Goal: Task Accomplishment & Management: Manage account settings

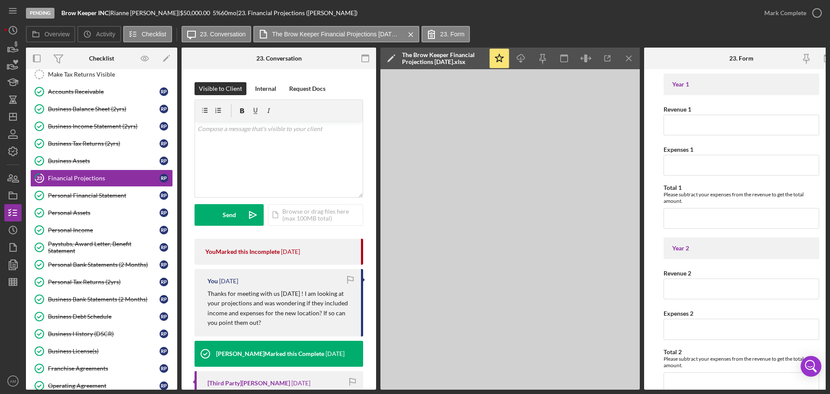
scroll to position [279, 0]
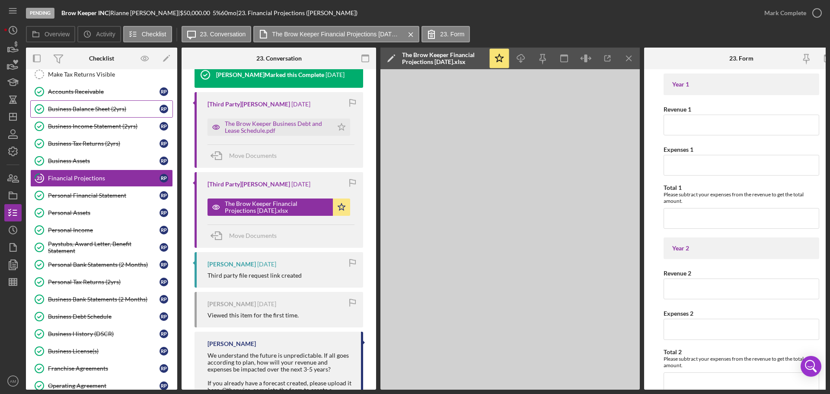
click at [101, 111] on div "Business Balance Sheet (2yrs)" at bounding box center [103, 108] width 111 height 7
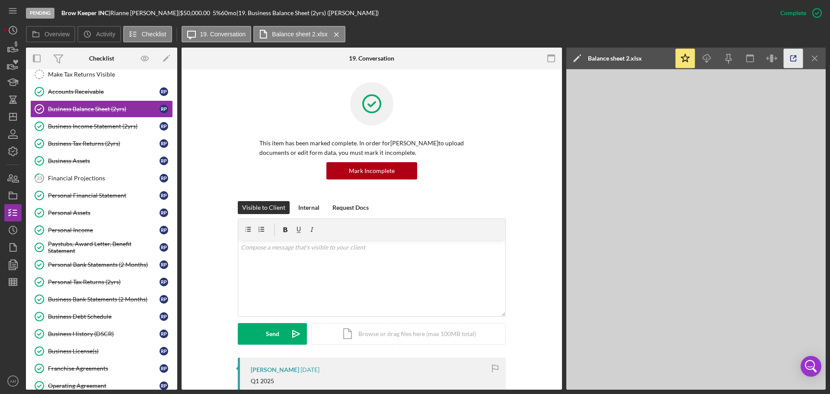
click at [794, 57] on line "button" at bounding box center [794, 57] width 3 height 3
click at [80, 180] on div "Financial Projections" at bounding box center [103, 178] width 111 height 7
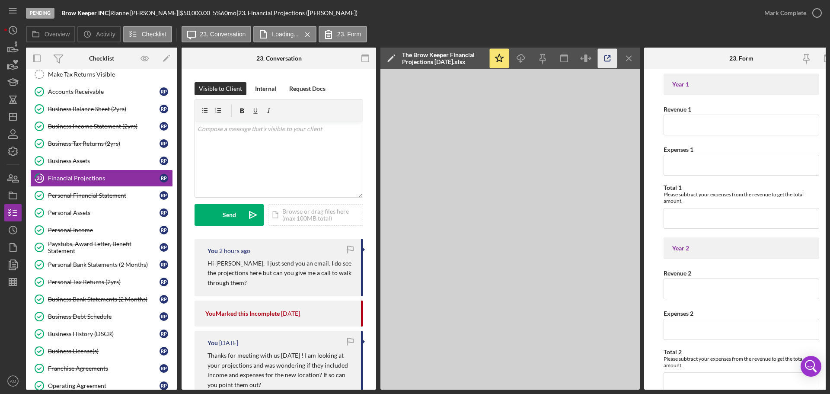
click at [605, 59] on icon "button" at bounding box center [607, 58] width 19 height 19
click at [74, 159] on div "Business Assets" at bounding box center [103, 160] width 111 height 7
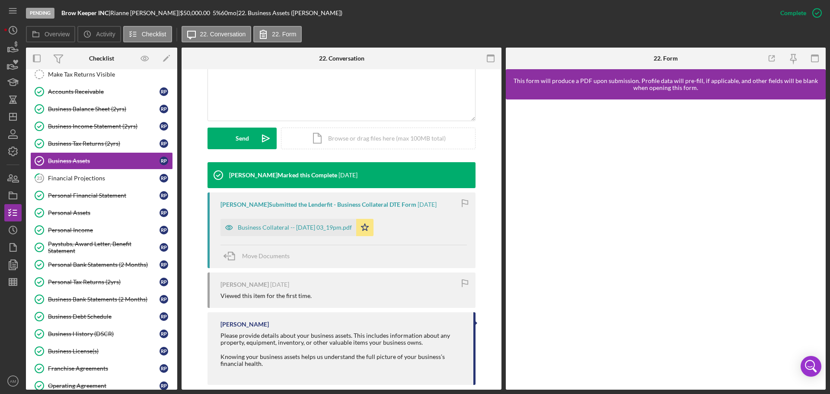
scroll to position [208, 0]
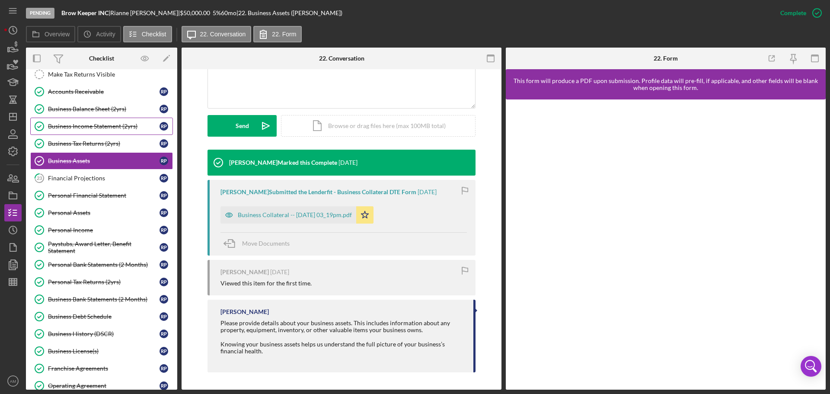
click at [85, 127] on div "Business Income Statement (2yrs)" at bounding box center [103, 126] width 111 height 7
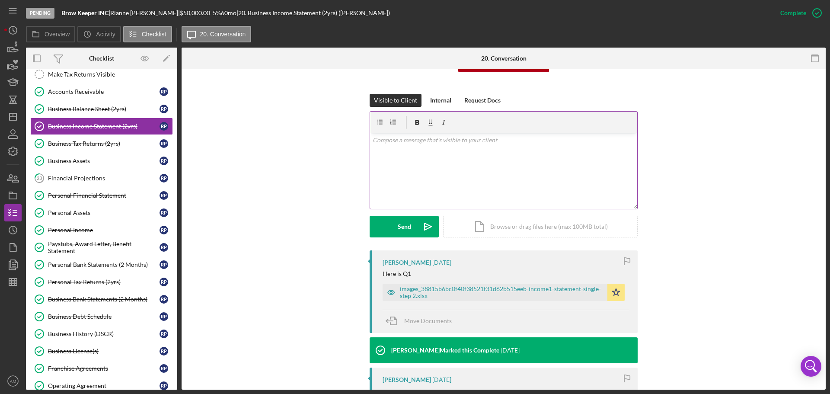
scroll to position [130, 0]
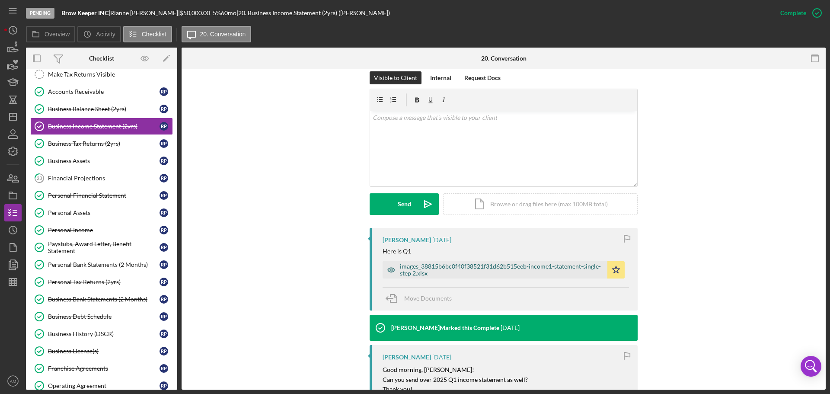
click at [431, 267] on div "images_38815b6bc0f40f38521f31d62b515eeb-income1-statement-single-step 2.xlsx" at bounding box center [501, 270] width 203 height 14
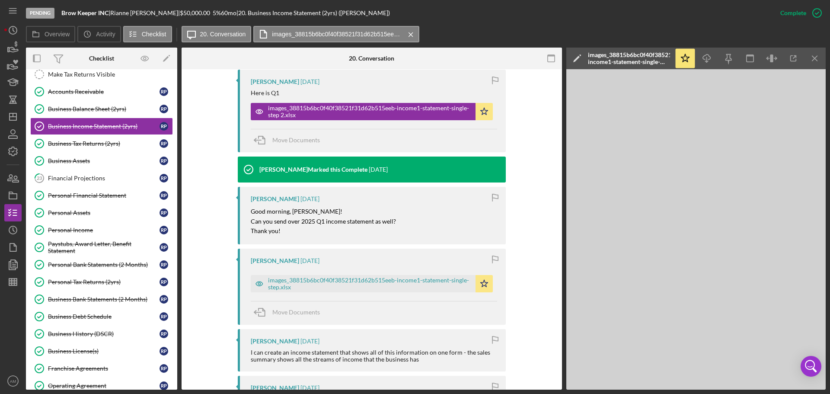
scroll to position [303, 0]
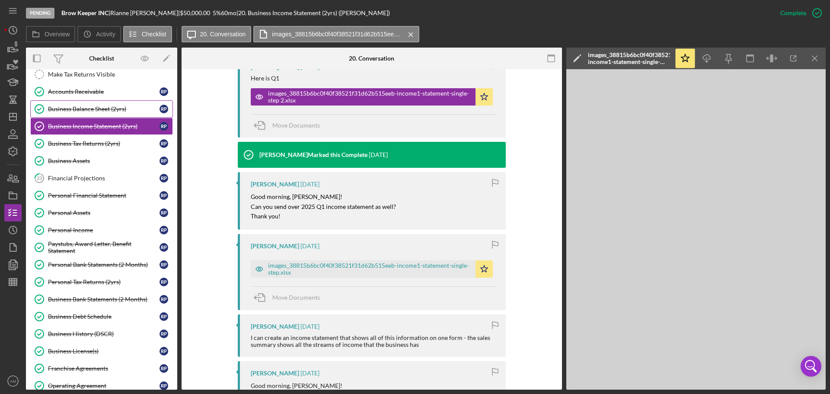
click at [76, 109] on div "Business Balance Sheet (2yrs)" at bounding box center [103, 108] width 111 height 7
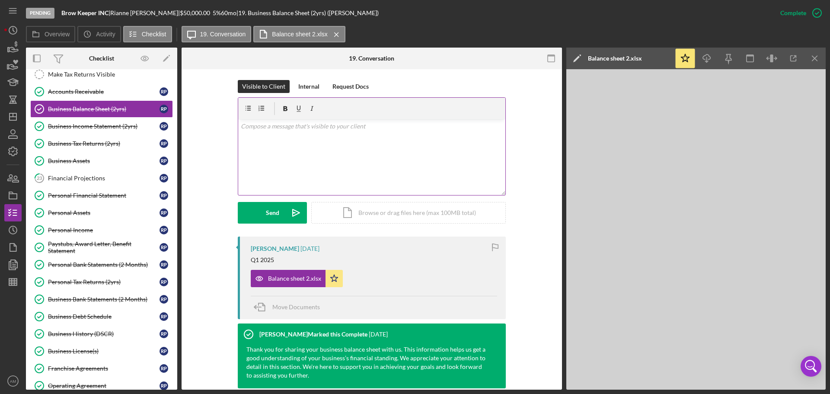
scroll to position [130, 0]
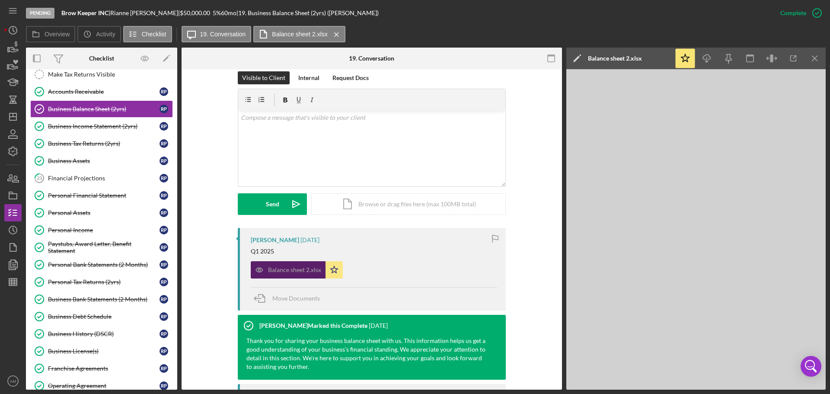
click at [290, 269] on div "Balance sheet 2.xlsx" at bounding box center [294, 269] width 53 height 7
click at [296, 268] on div "Balance sheet 2.xlsx" at bounding box center [294, 269] width 53 height 7
click at [794, 58] on icon "button" at bounding box center [792, 58] width 19 height 19
click at [94, 143] on div "Business Tax Returns (2yrs)" at bounding box center [103, 143] width 111 height 7
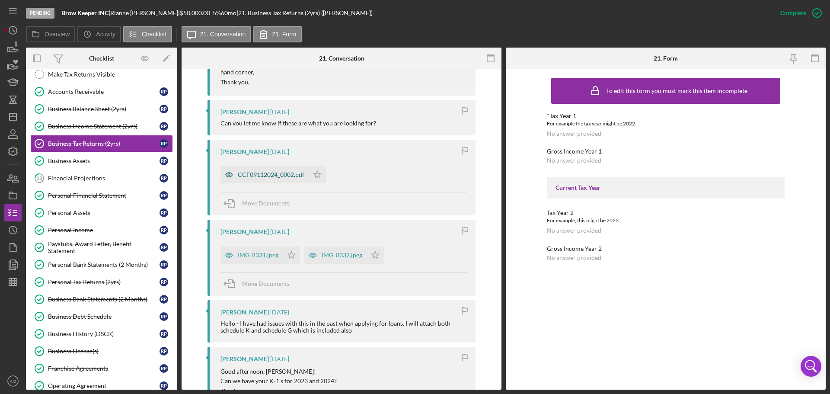
scroll to position [475, 0]
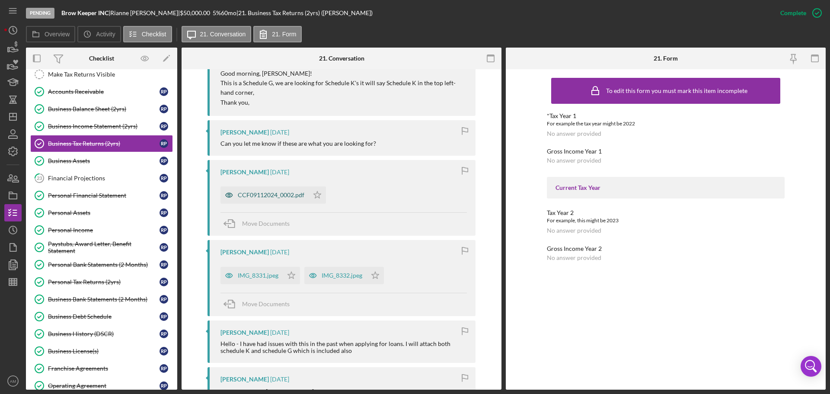
click at [269, 195] on div "CCF09112024_0002.pdf" at bounding box center [271, 194] width 67 height 7
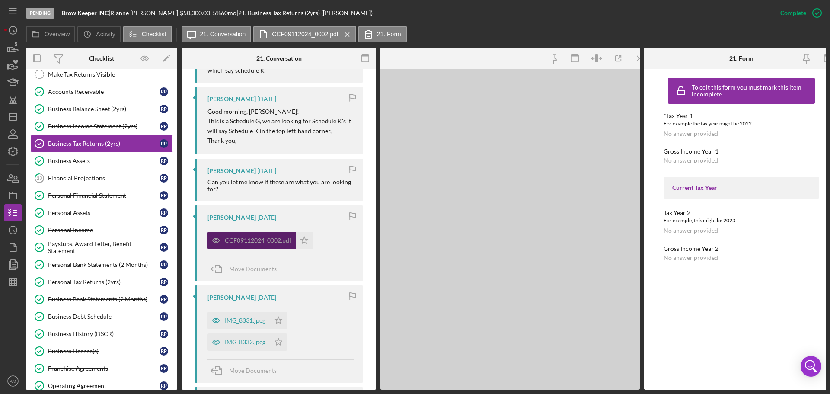
scroll to position [513, 0]
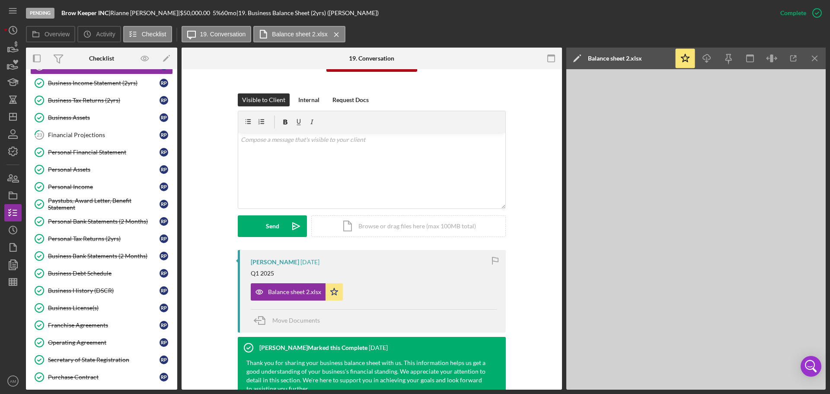
scroll to position [173, 0]
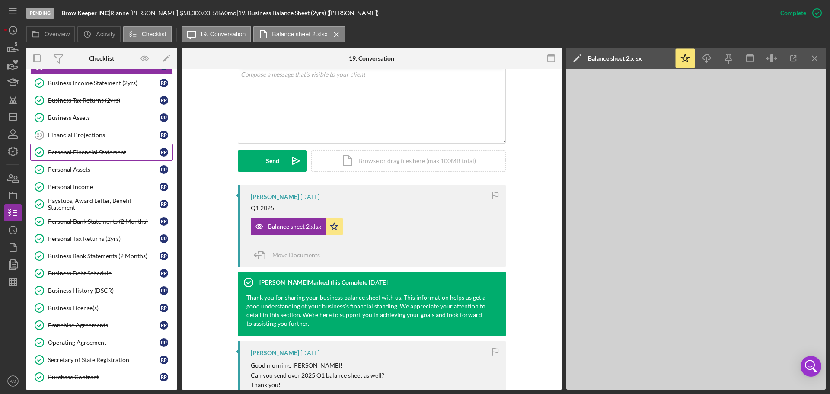
click at [77, 149] on div "Personal Financial Statement" at bounding box center [103, 152] width 111 height 7
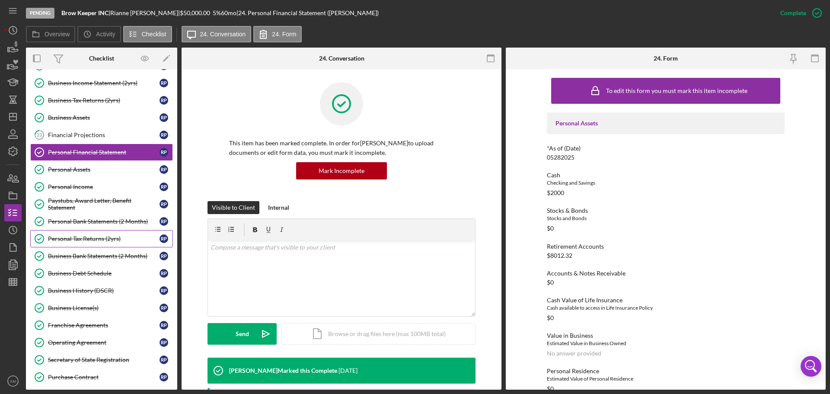
click at [79, 236] on div "Personal Tax Returns (2yrs)" at bounding box center [103, 238] width 111 height 7
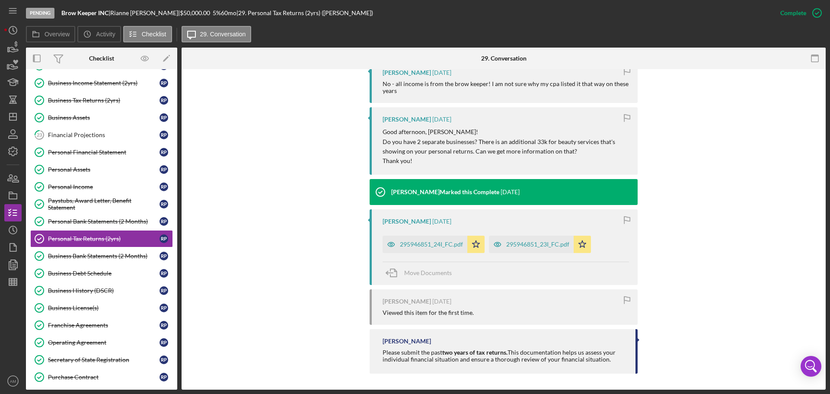
scroll to position [298, 0]
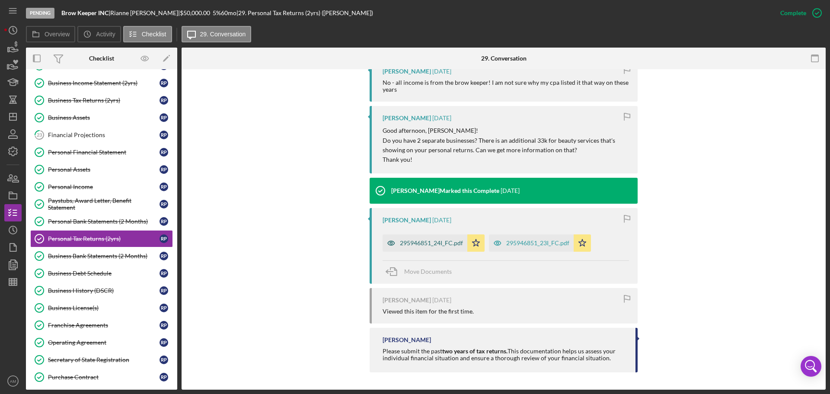
click at [433, 242] on div "295946851_24I_FC.pdf" at bounding box center [431, 242] width 63 height 7
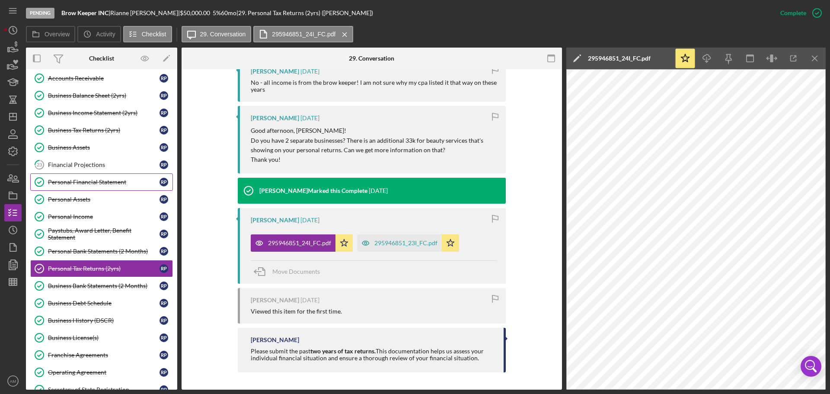
scroll to position [303, 0]
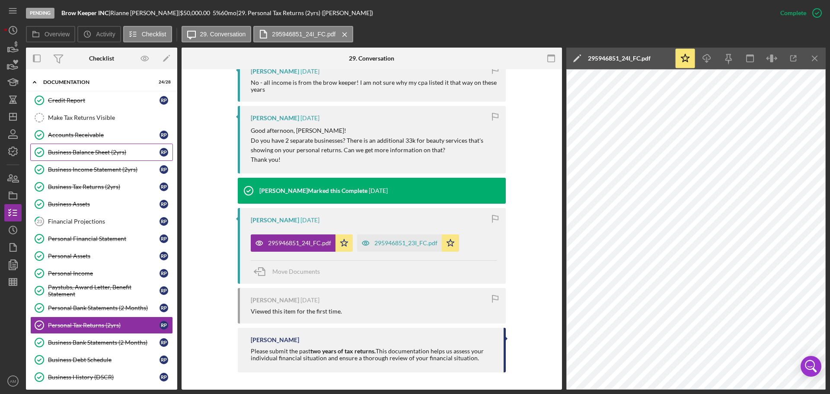
click at [82, 151] on div "Business Balance Sheet (2yrs)" at bounding box center [103, 152] width 111 height 7
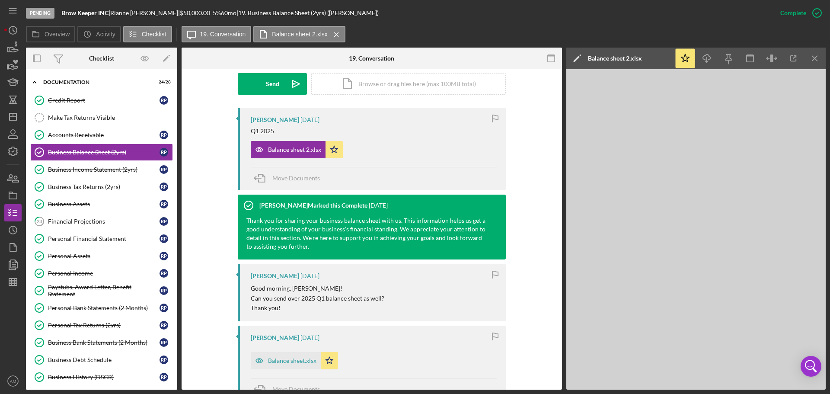
scroll to position [346, 0]
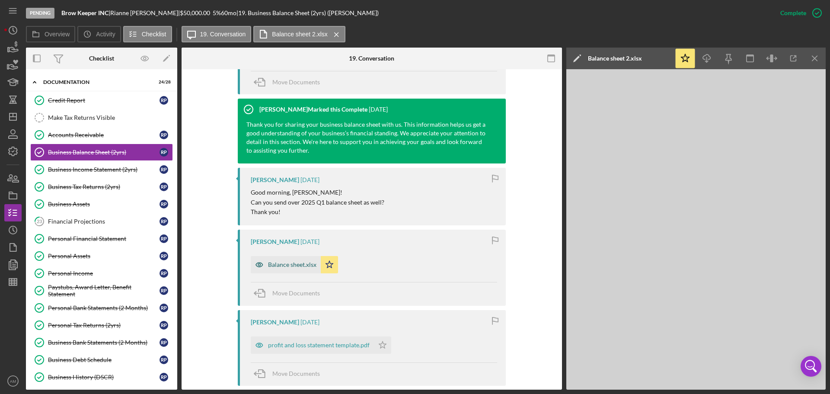
click at [286, 267] on div "Balance sheet.xlsx" at bounding box center [292, 264] width 48 height 7
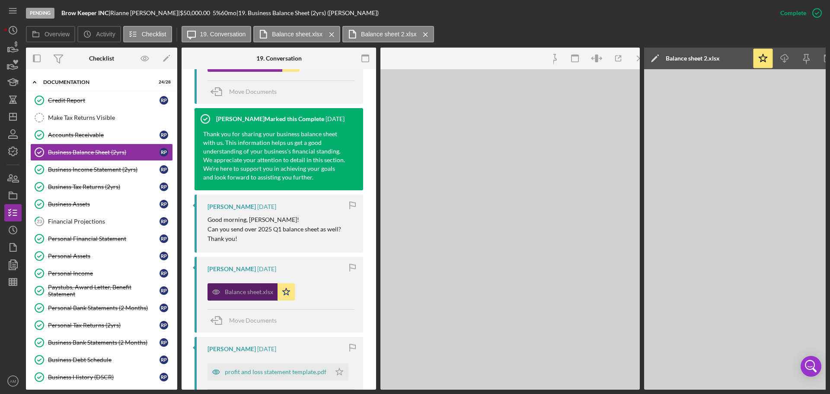
scroll to position [355, 0]
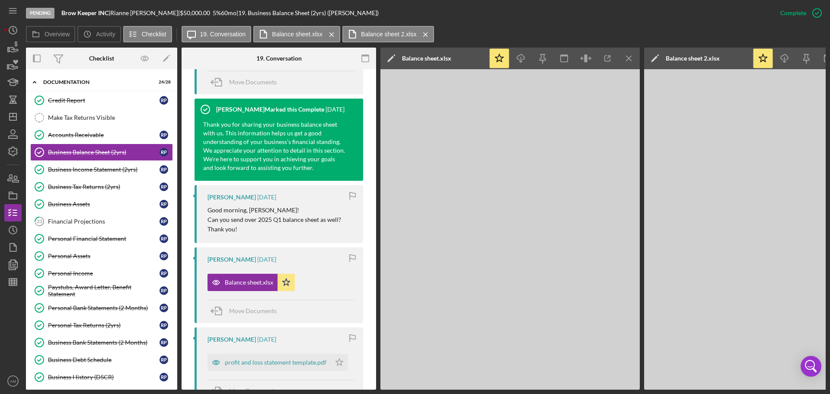
click at [629, 56] on icon "Icon/Menu Close" at bounding box center [628, 58] width 19 height 19
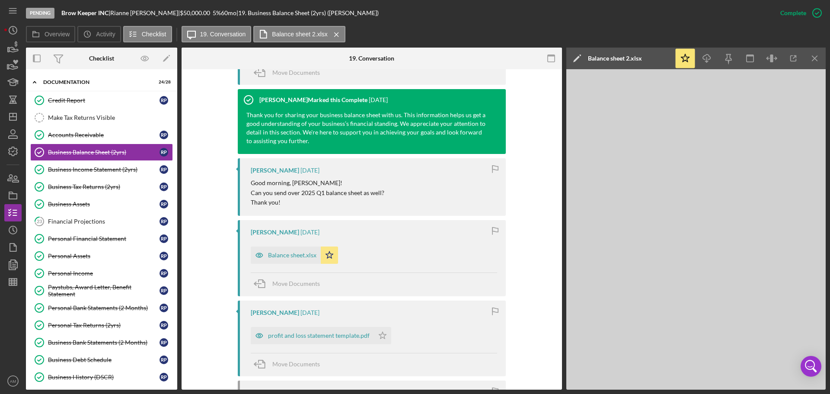
scroll to position [346, 0]
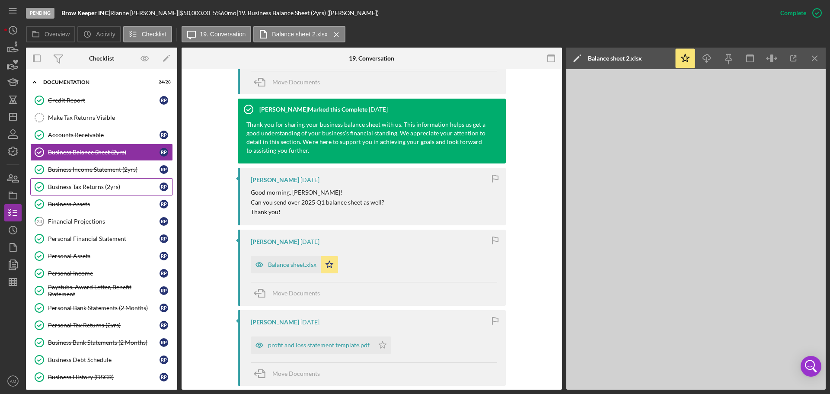
click at [80, 185] on div "Business Tax Returns (2yrs)" at bounding box center [103, 186] width 111 height 7
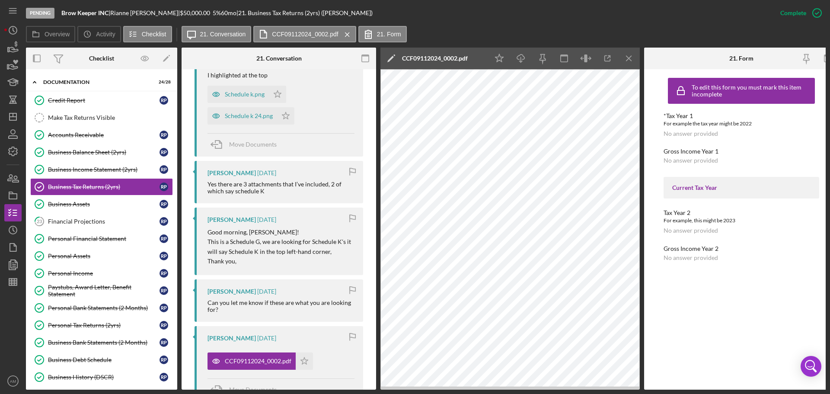
scroll to position [346, 0]
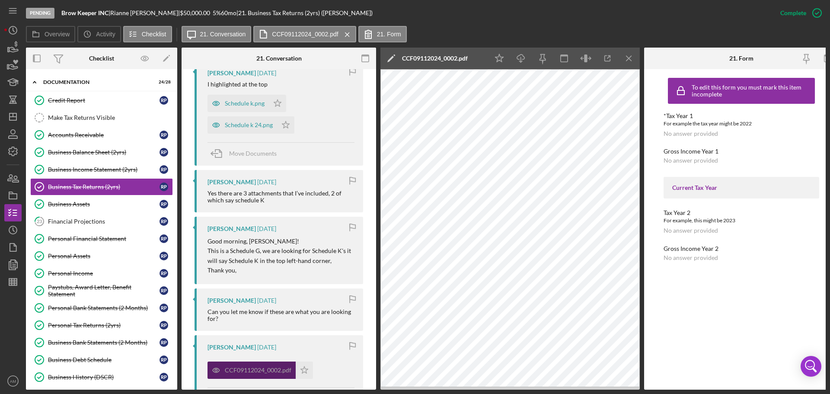
click at [239, 367] on div "CCF09112024_0002.pdf" at bounding box center [258, 369] width 67 height 7
click at [250, 367] on div "CCF09112024_0002.pdf" at bounding box center [258, 369] width 67 height 7
click at [250, 125] on div "Schedule k 24.png" at bounding box center [249, 124] width 48 height 7
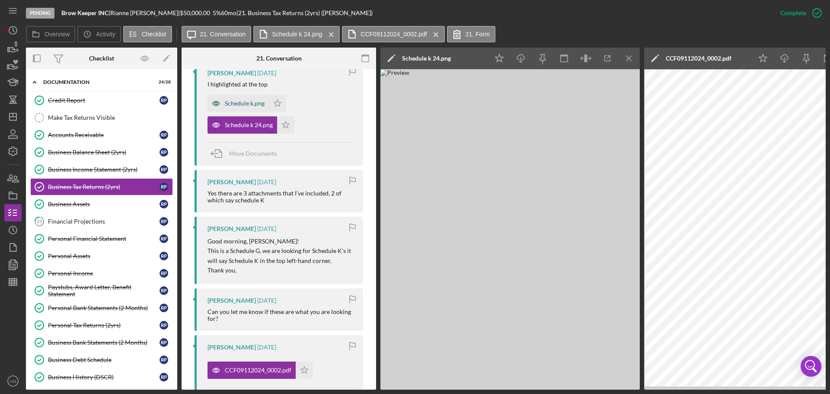
click at [247, 101] on div "Schedule k.png" at bounding box center [245, 103] width 40 height 7
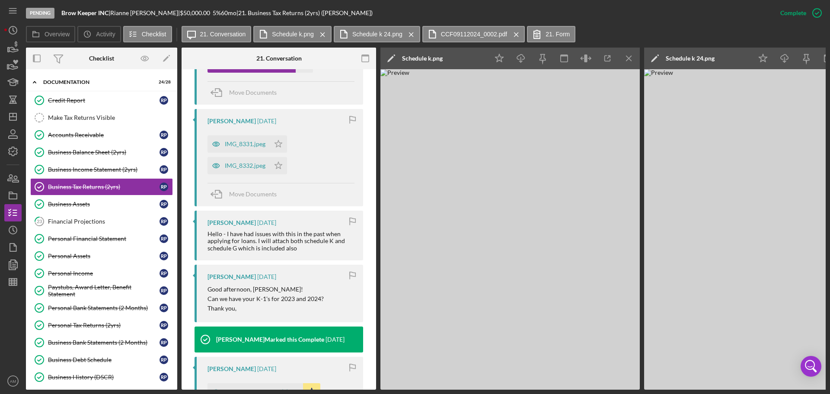
scroll to position [735, 0]
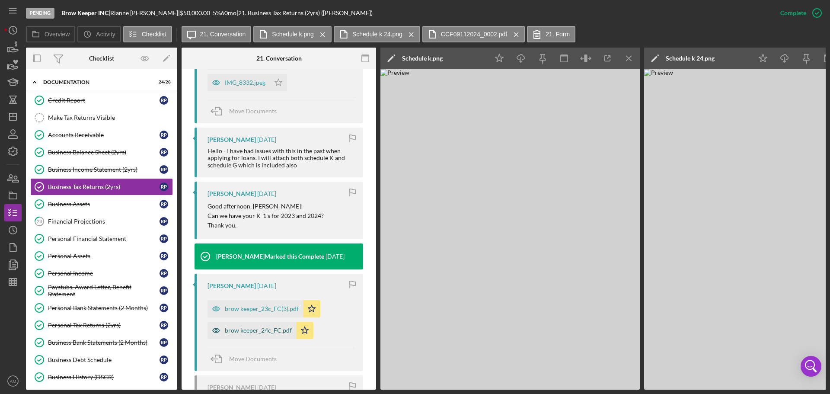
click at [252, 334] on div "brow keeper_24c_FC.pdf" at bounding box center [258, 330] width 67 height 7
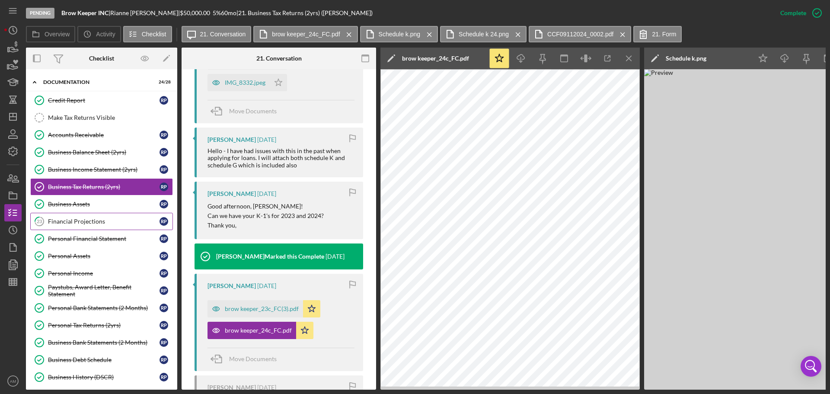
click at [81, 219] on div "Financial Projections" at bounding box center [103, 221] width 111 height 7
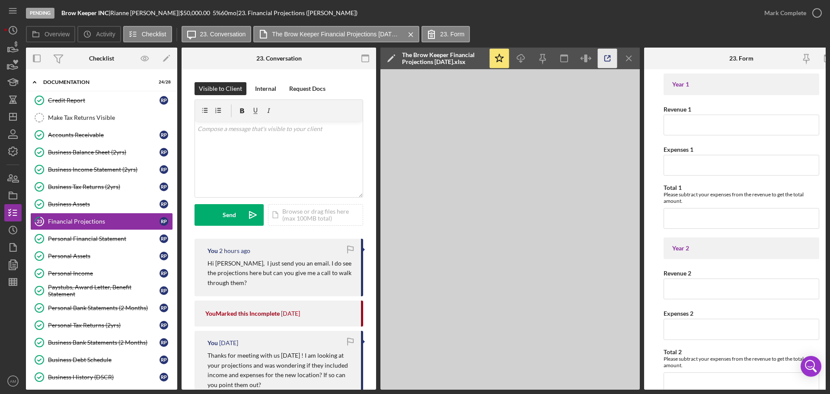
click at [608, 55] on icon "button" at bounding box center [607, 58] width 19 height 19
click at [13, 113] on icon "Icon/Dashboard" at bounding box center [13, 117] width 22 height 22
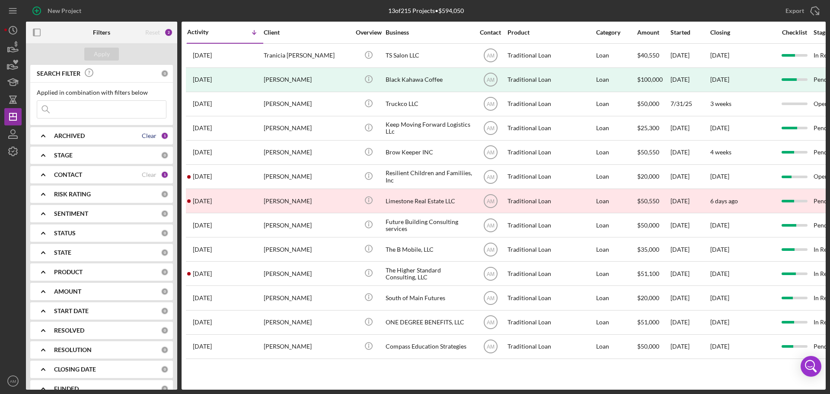
click at [153, 135] on div "Clear" at bounding box center [149, 135] width 15 height 7
click at [153, 135] on div "ARCHIVED" at bounding box center [107, 135] width 107 height 7
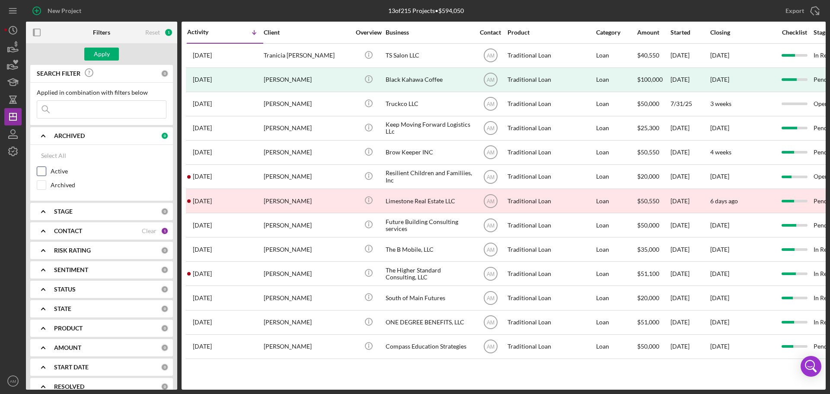
click at [38, 173] on input "Active" at bounding box center [41, 171] width 9 height 9
checkbox input "true"
click at [142, 231] on div "Clear" at bounding box center [149, 230] width 15 height 7
click at [57, 230] on b "CONTACT" at bounding box center [68, 230] width 28 height 7
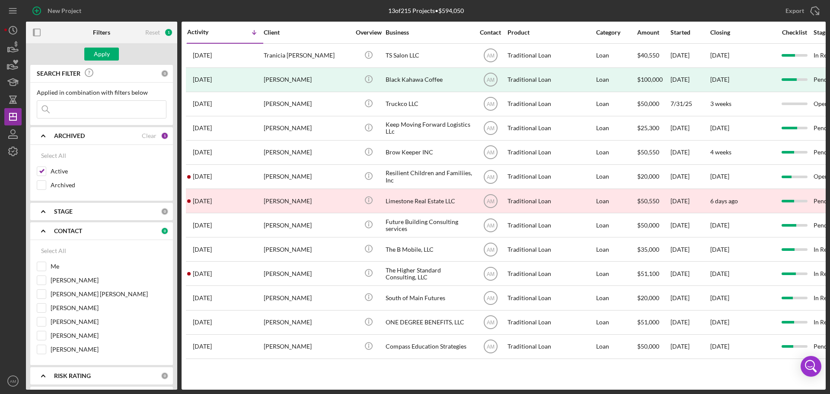
click at [62, 111] on input at bounding box center [101, 109] width 129 height 17
type input "compassion"
click at [94, 54] on div "Apply" at bounding box center [102, 54] width 16 height 13
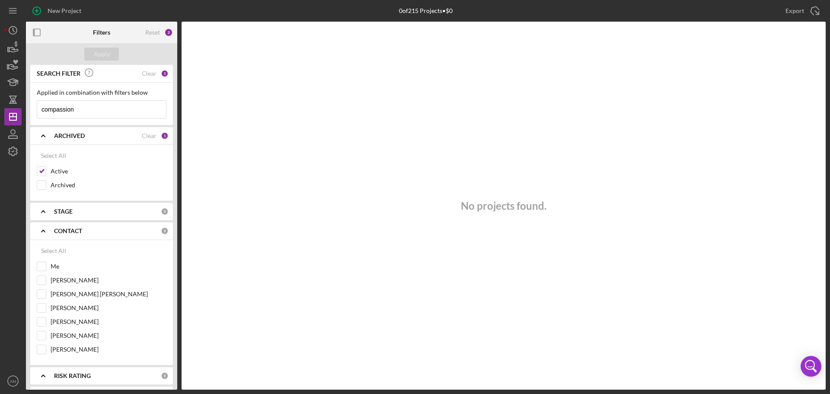
click at [87, 111] on input "compassion" at bounding box center [101, 109] width 129 height 17
click at [376, 133] on div "No projects found." at bounding box center [504, 206] width 644 height 368
click at [14, 114] on polygon "button" at bounding box center [13, 116] width 7 height 7
drag, startPoint x: 81, startPoint y: 109, endPoint x: 19, endPoint y: 108, distance: 62.7
click at [19, 108] on div "New Project 0 of 215 Projects • $0 Export Icon/Export Filters Reset 2 Apply SEA…" at bounding box center [414, 194] width 821 height 389
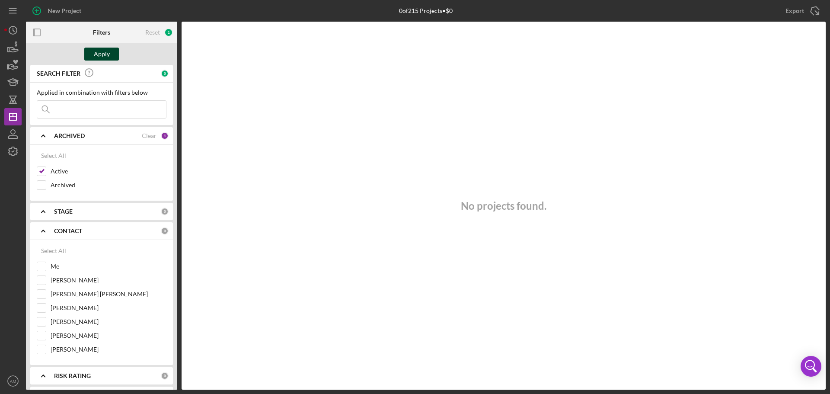
click at [110, 54] on button "Apply" at bounding box center [101, 54] width 35 height 13
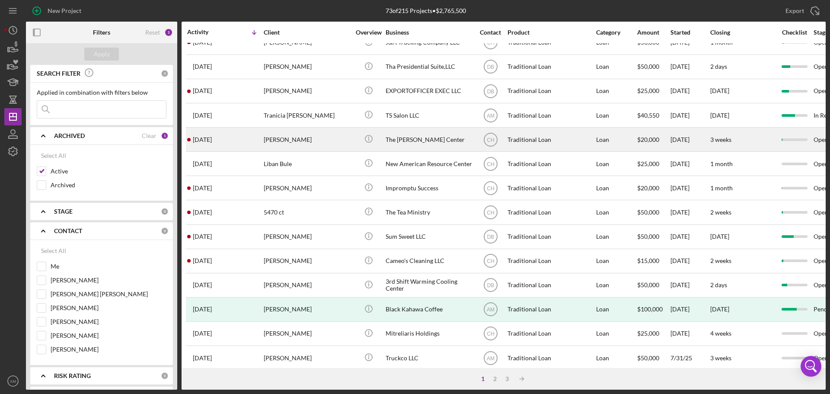
scroll to position [86, 0]
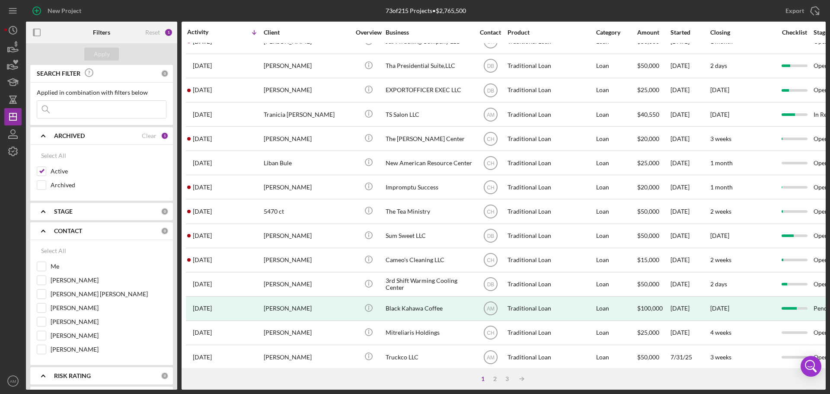
click at [87, 109] on input at bounding box center [101, 109] width 129 height 17
click at [105, 54] on div "Apply" at bounding box center [102, 54] width 16 height 13
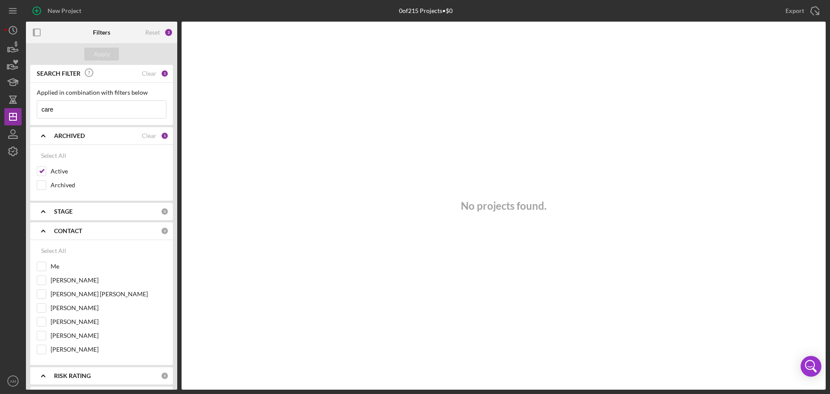
click at [61, 109] on input "care" at bounding box center [101, 109] width 129 height 17
type input "c"
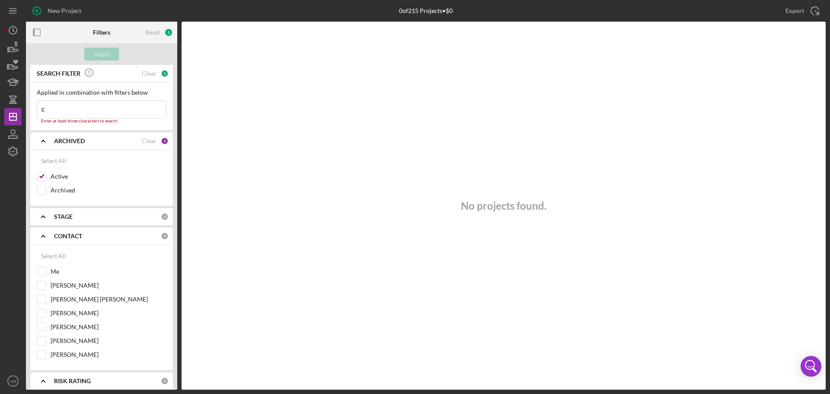
type input "compassion"
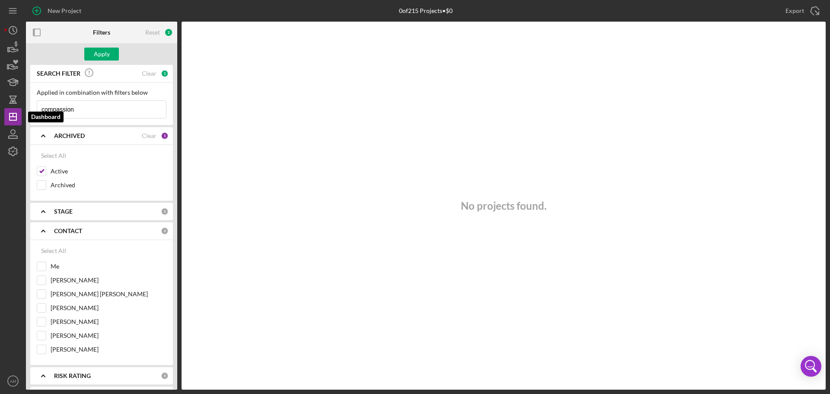
drag, startPoint x: 86, startPoint y: 113, endPoint x: 3, endPoint y: 116, distance: 82.6
click at [3, 116] on div "New Project 0 of 215 Projects • $0 Export Icon/Export Filters Reset 2 Apply SEA…" at bounding box center [415, 197] width 830 height 394
click at [100, 51] on div "Apply" at bounding box center [102, 54] width 16 height 13
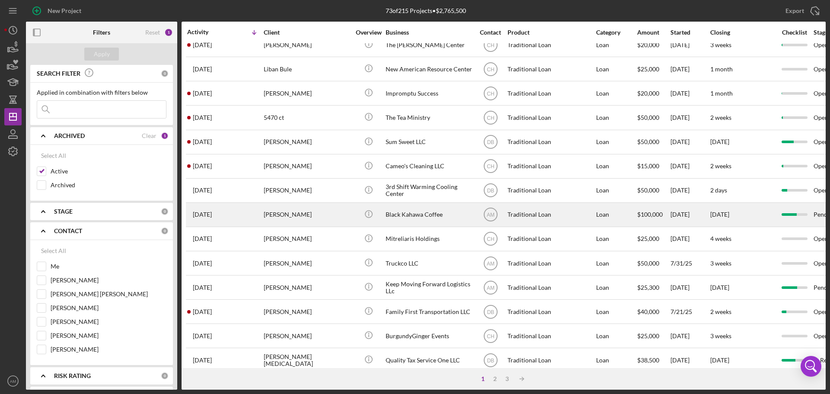
scroll to position [293, 0]
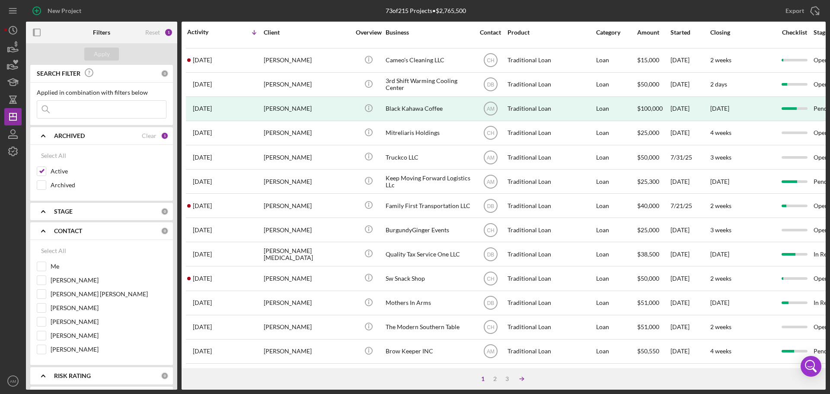
click at [520, 377] on icon "Icon/Table Sort Arrow" at bounding box center [521, 378] width 17 height 17
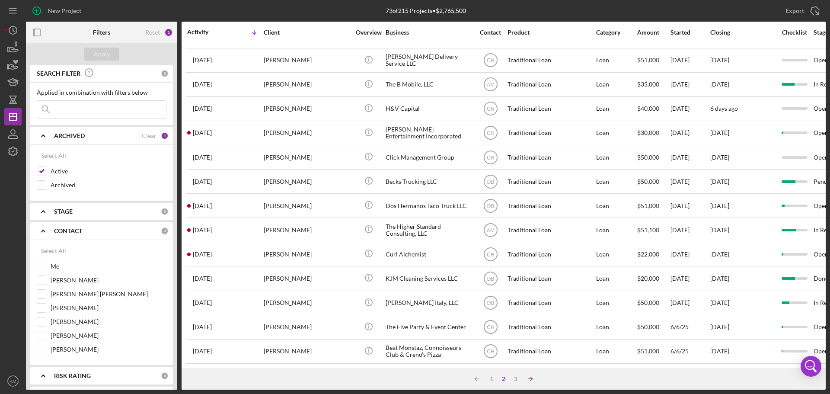
click at [525, 376] on icon "Icon/Table Sort Arrow" at bounding box center [530, 378] width 17 height 17
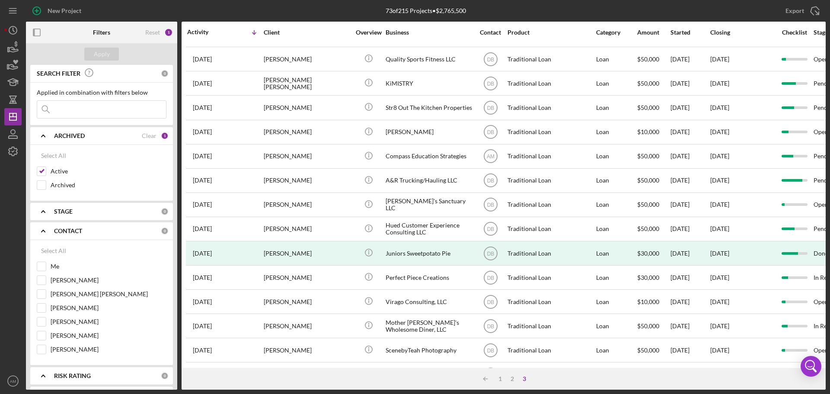
scroll to position [244, 0]
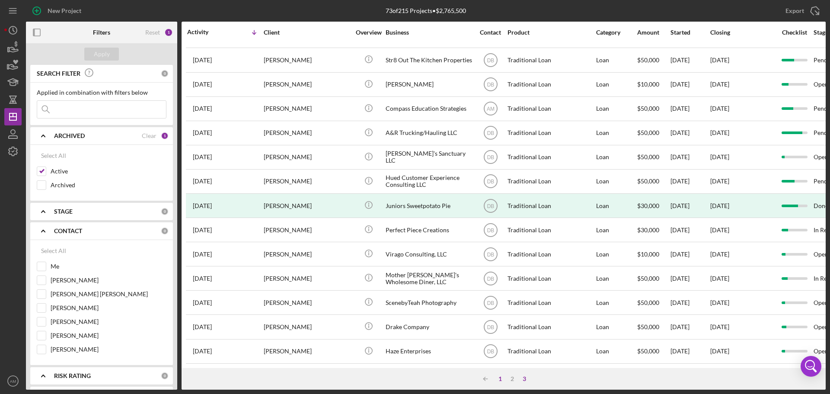
click at [500, 378] on div "1" at bounding box center [500, 378] width 12 height 7
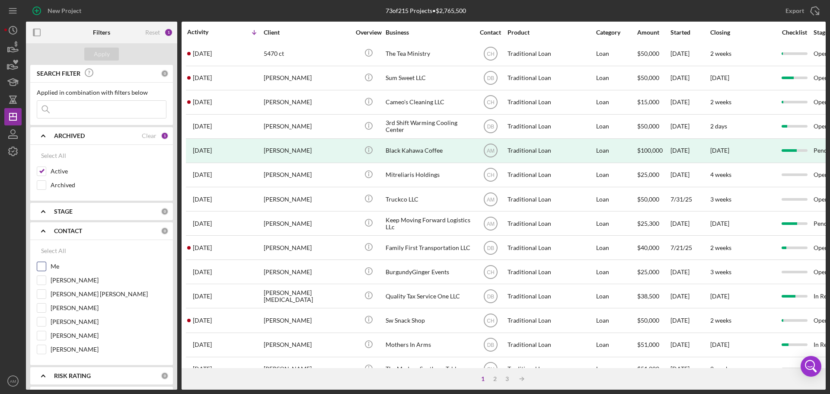
click at [41, 267] on input "Me" at bounding box center [41, 266] width 9 height 9
checkbox input "true"
click at [108, 57] on div "Apply" at bounding box center [102, 54] width 16 height 13
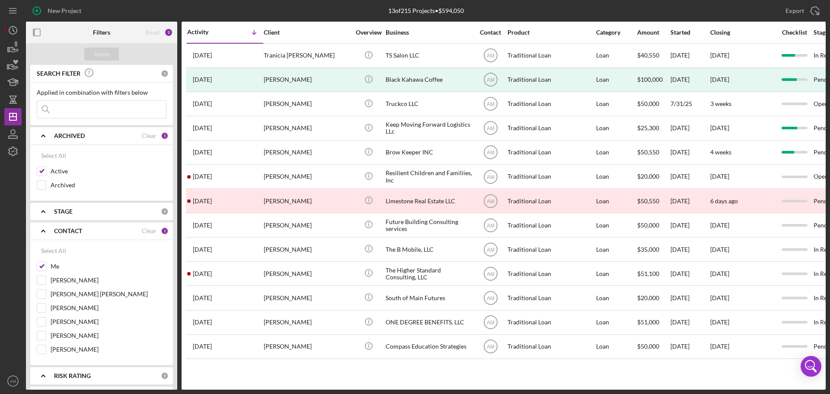
scroll to position [0, 0]
click at [40, 171] on input "Active" at bounding box center [41, 171] width 9 height 9
checkbox input "false"
click at [107, 52] on div "Apply" at bounding box center [102, 54] width 16 height 13
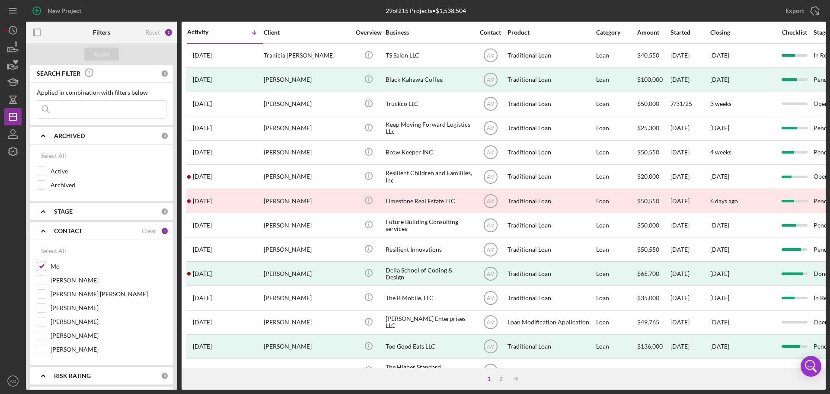
drag, startPoint x: 42, startPoint y: 278, endPoint x: 43, endPoint y: 274, distance: 4.9
click at [42, 277] on input "[PERSON_NAME]" at bounding box center [41, 280] width 9 height 9
checkbox input "true"
click at [45, 263] on input "Me" at bounding box center [41, 266] width 9 height 9
checkbox input "false"
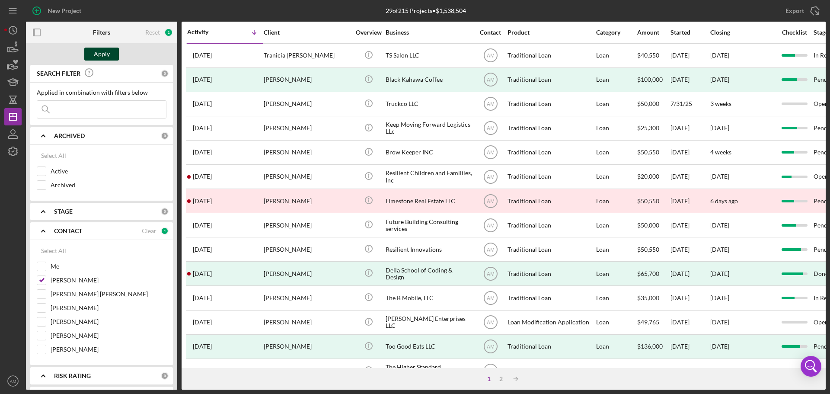
click at [105, 53] on div "Apply" at bounding box center [102, 54] width 16 height 13
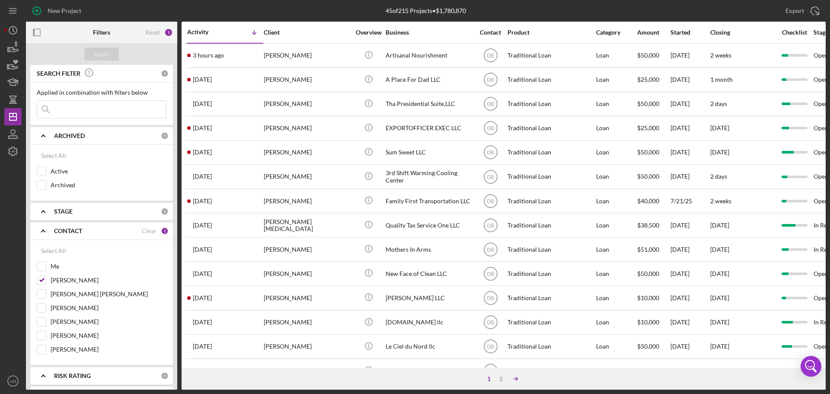
click at [513, 378] on icon "Icon/Table Sort Arrow" at bounding box center [515, 378] width 17 height 17
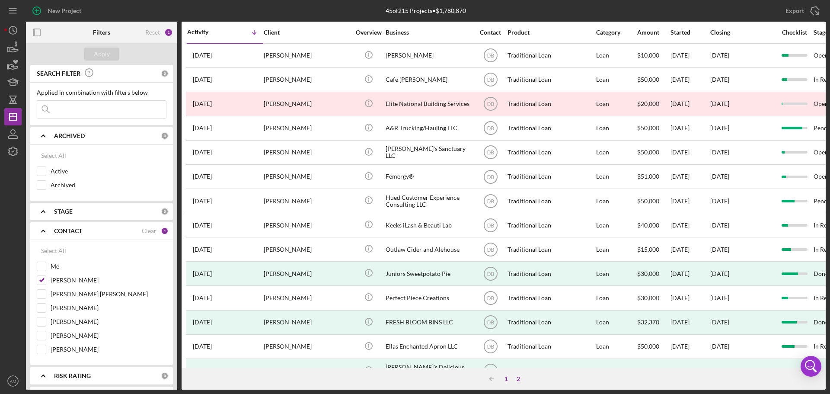
click at [506, 379] on div "1" at bounding box center [506, 378] width 12 height 7
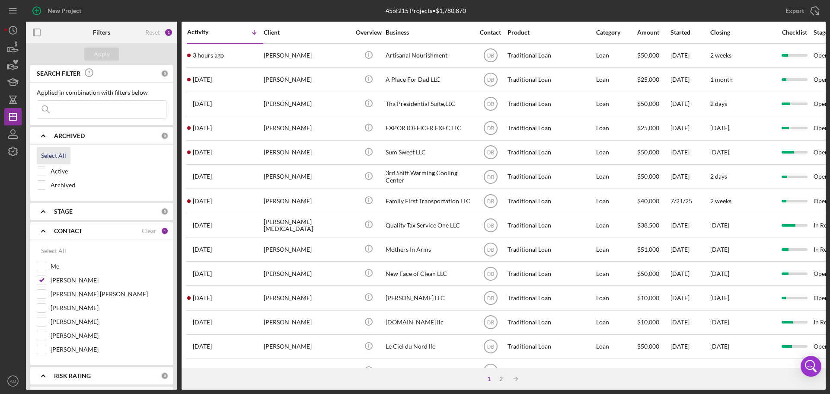
click at [48, 156] on div "Select All" at bounding box center [53, 155] width 25 height 17
checkbox input "true"
click at [104, 53] on div "Apply" at bounding box center [102, 54] width 16 height 13
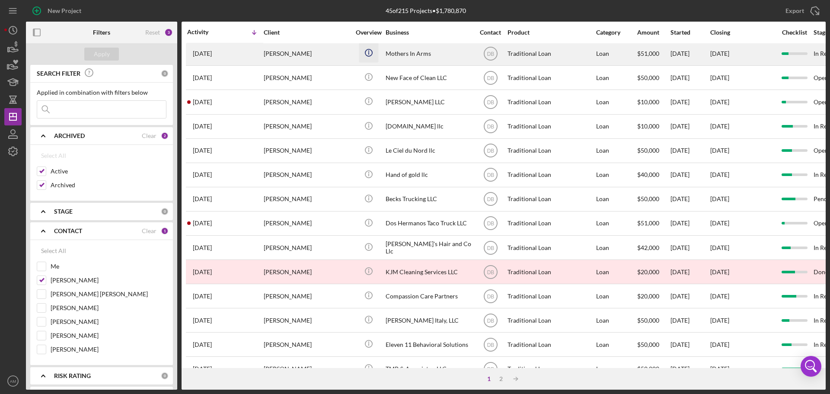
scroll to position [216, 0]
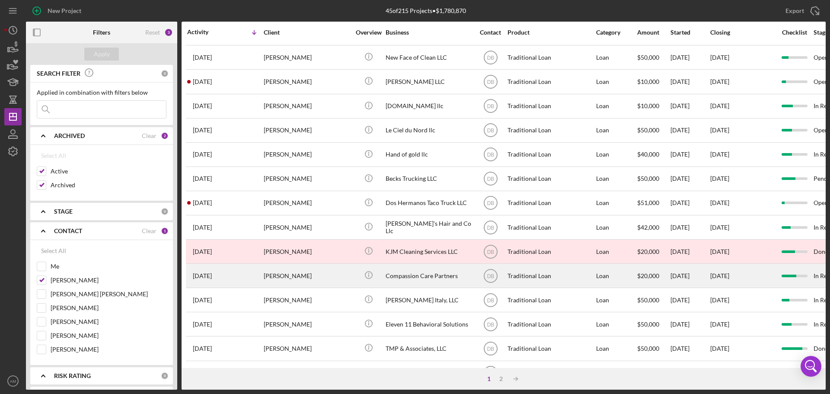
click at [271, 274] on div "Thalia Williams" at bounding box center [307, 275] width 86 height 23
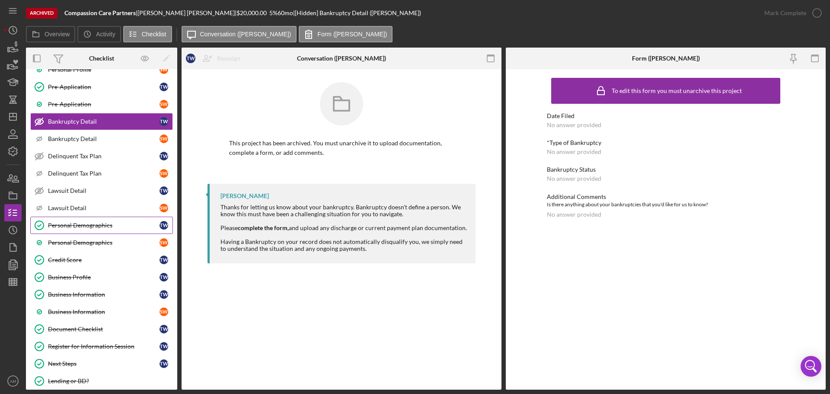
scroll to position [86, 0]
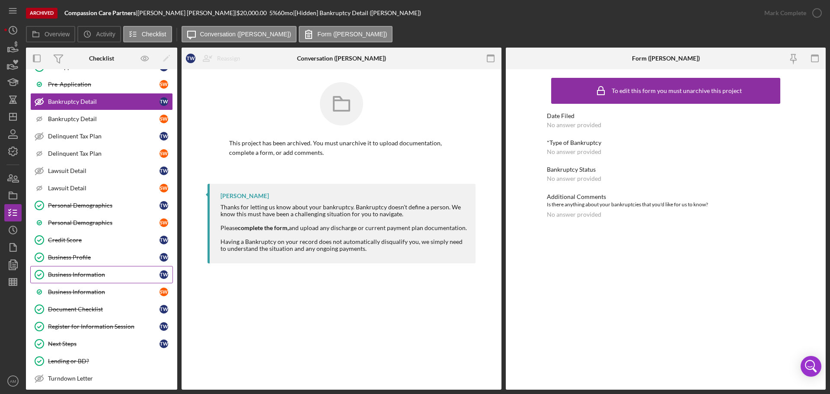
click at [72, 274] on div "Business Information" at bounding box center [103, 274] width 111 height 7
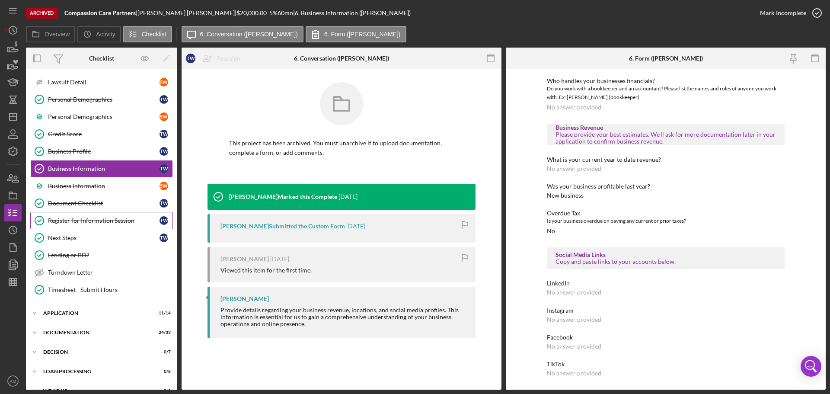
scroll to position [226, 0]
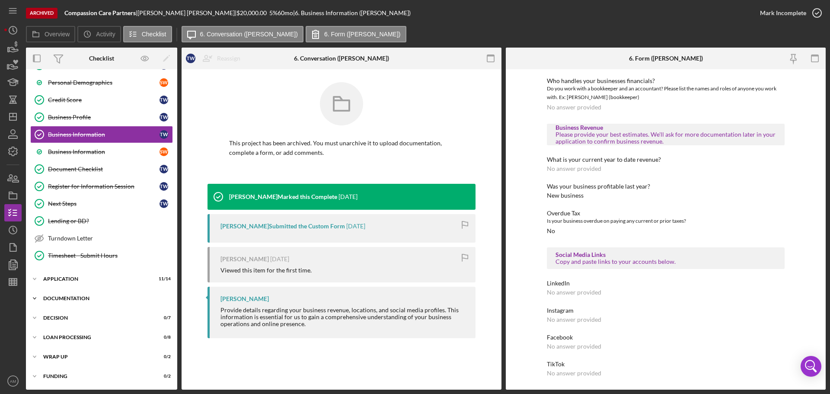
click at [61, 295] on div "Icon/Expander Documentation 24 / 33" at bounding box center [101, 298] width 151 height 17
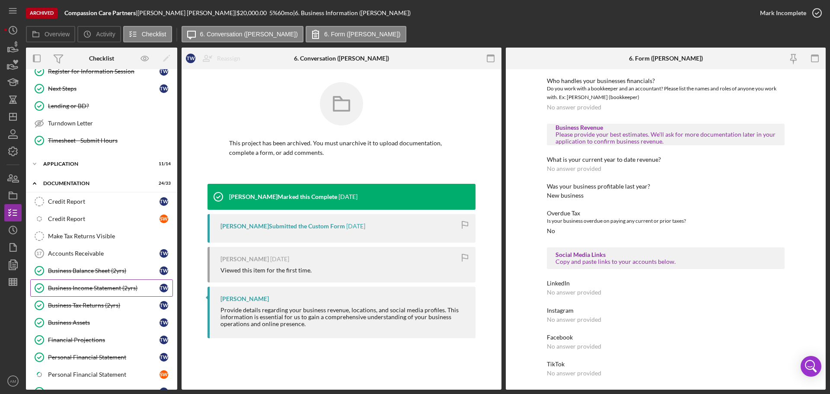
scroll to position [356, 0]
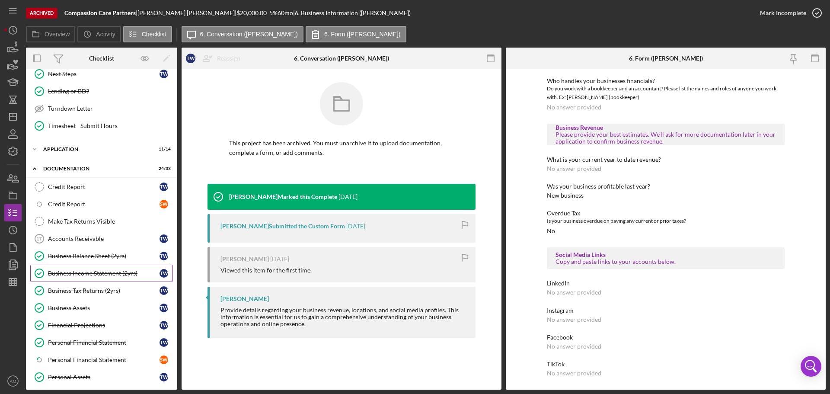
click at [89, 274] on div "Business Income Statement (2yrs)" at bounding box center [103, 273] width 111 height 7
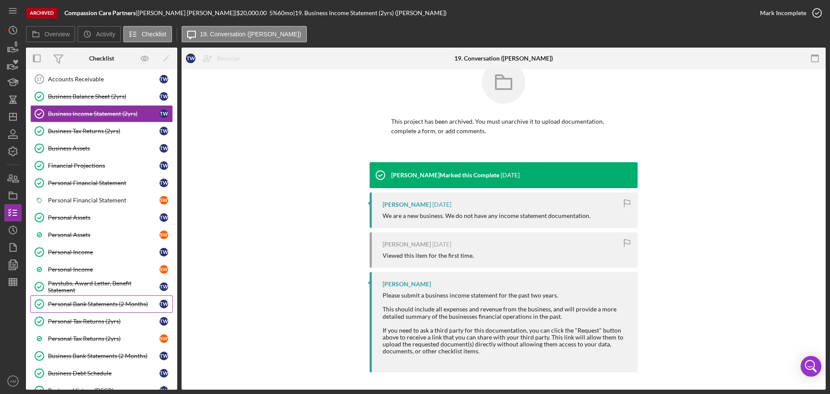
scroll to position [529, 0]
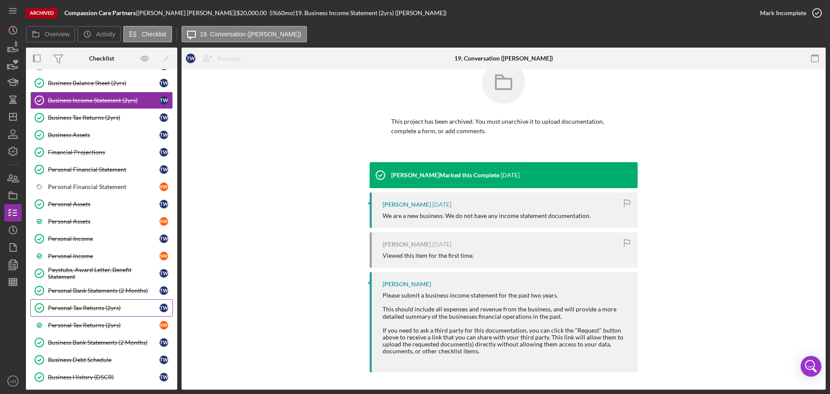
click at [85, 306] on div "Personal Tax Returns (2yrs)" at bounding box center [103, 307] width 111 height 7
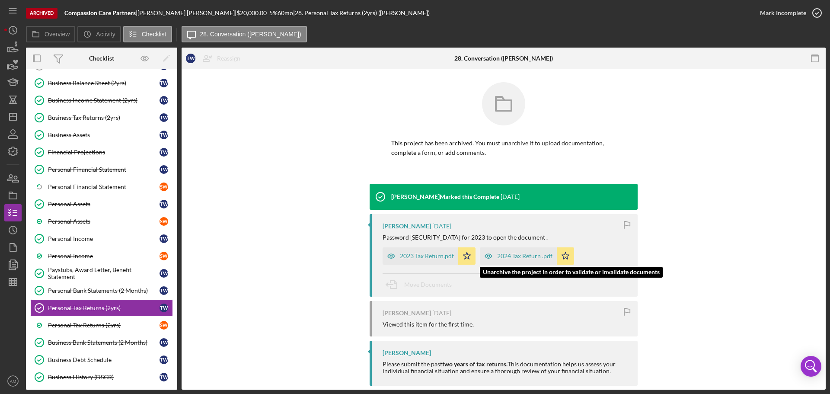
click at [519, 256] on div "2024 Tax Return .pdf" at bounding box center [524, 255] width 55 height 7
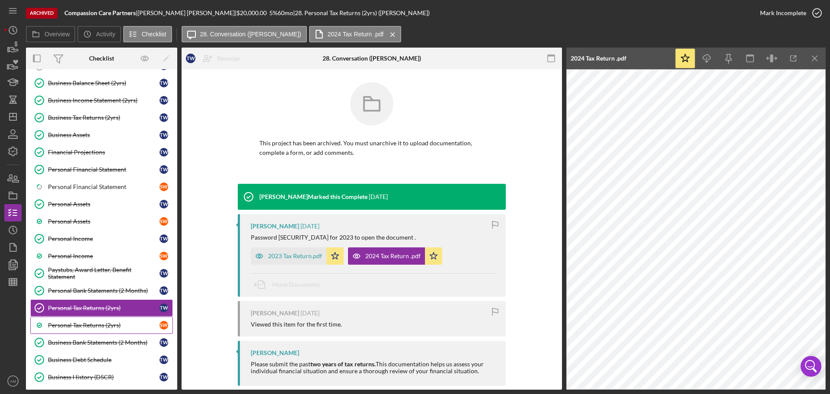
click at [85, 322] on div "Personal Tax Returns (2yrs)" at bounding box center [103, 325] width 111 height 7
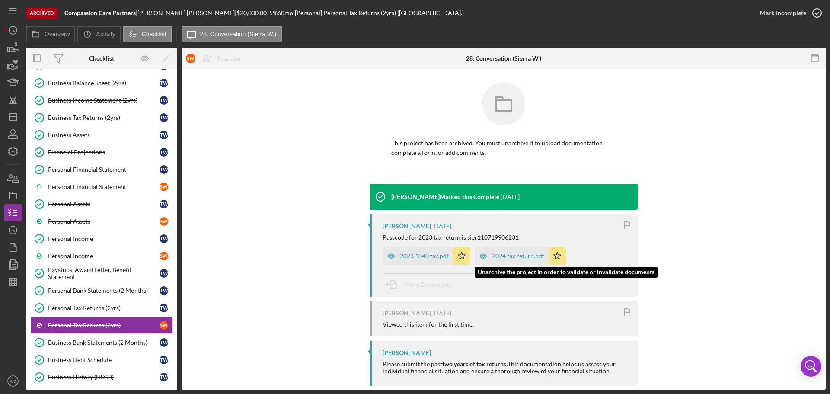
click at [515, 259] on div "2024 tax return.pdf" at bounding box center [518, 255] width 52 height 7
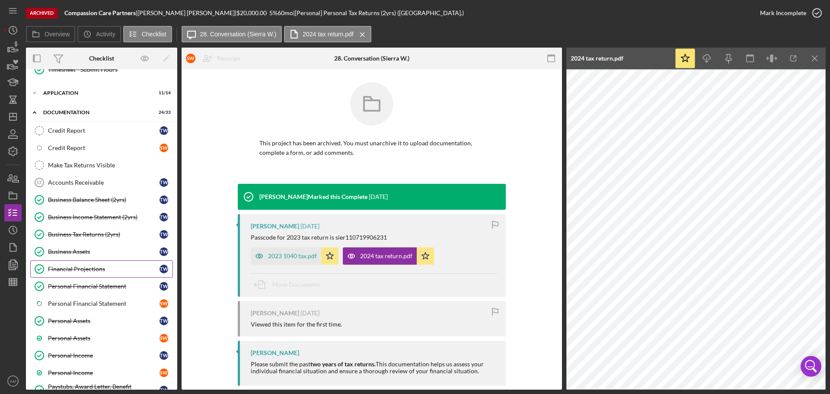
scroll to position [313, 0]
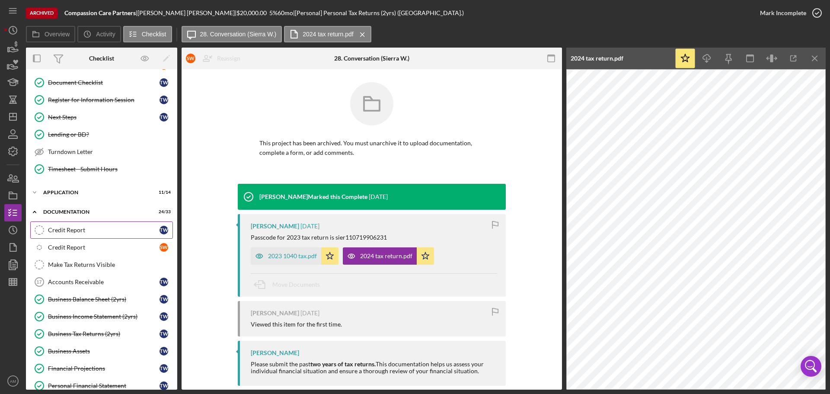
click at [63, 227] on div "Credit Report" at bounding box center [103, 229] width 111 height 7
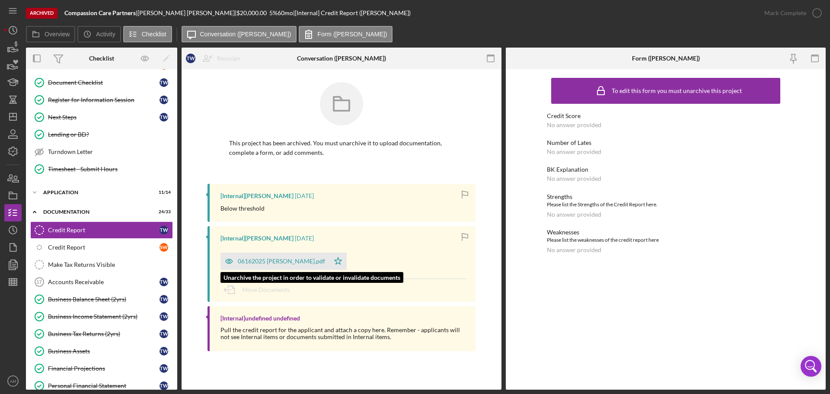
click at [263, 258] on div "06162025 T Williams.pdf" at bounding box center [281, 261] width 87 height 7
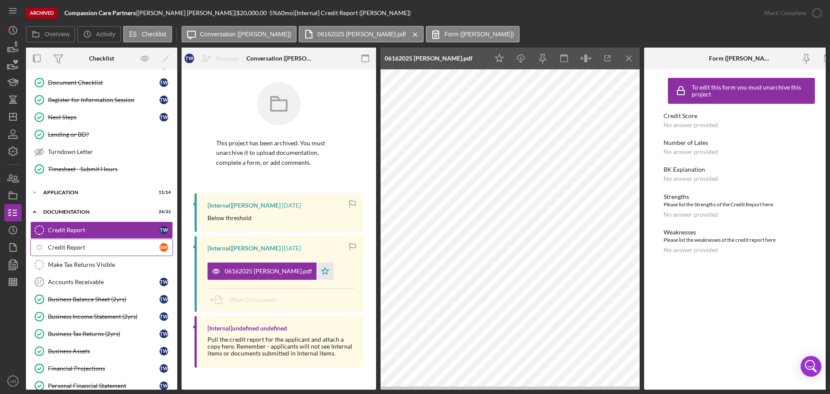
click at [77, 247] on div "Credit Report" at bounding box center [103, 247] width 111 height 7
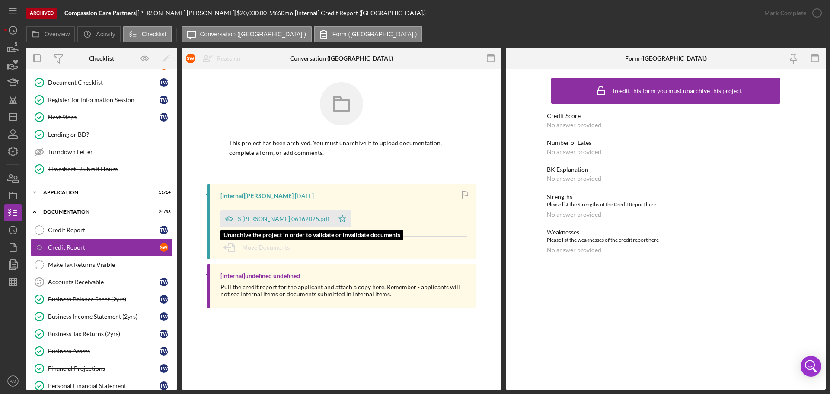
click at [245, 217] on div "S Williams 06162025.pdf" at bounding box center [284, 218] width 92 height 7
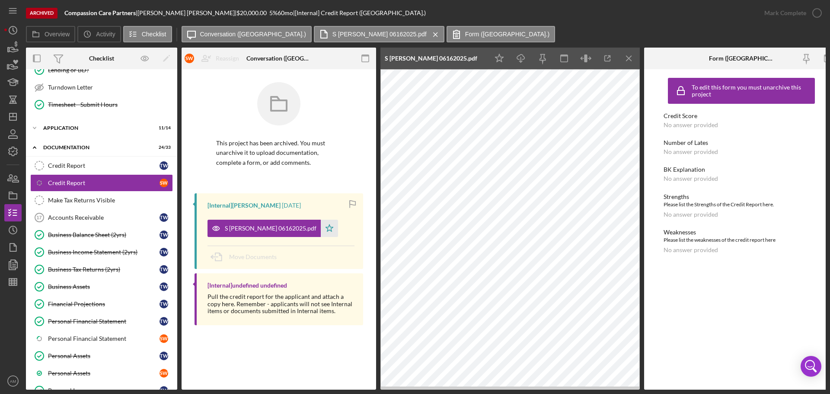
scroll to position [399, 0]
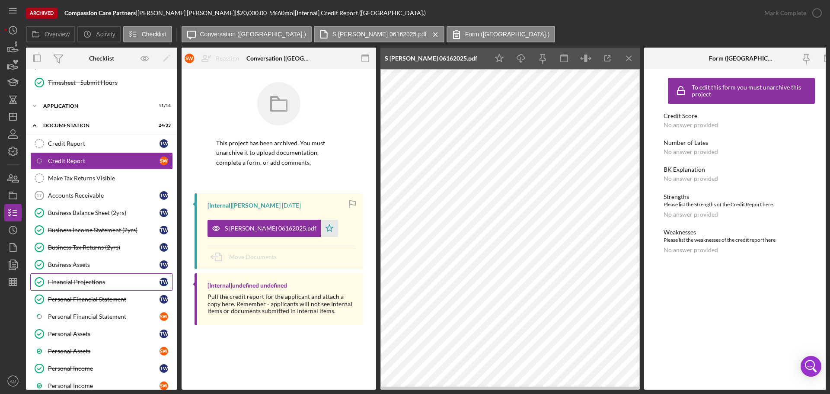
click at [78, 281] on div "Financial Projections" at bounding box center [103, 281] width 111 height 7
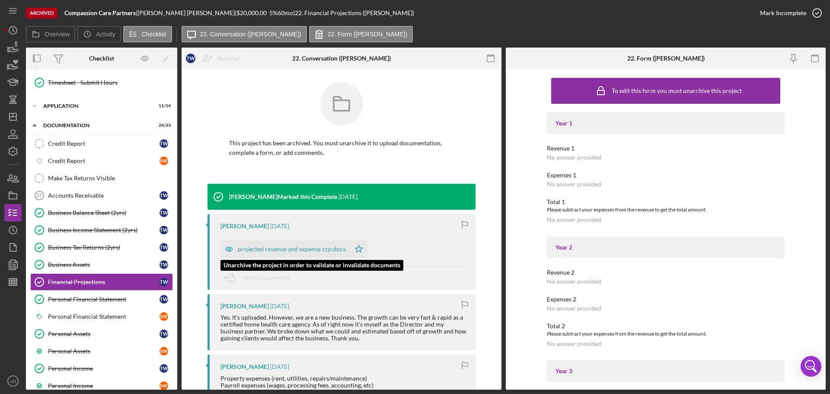
click at [294, 249] on div "projected revenue and expense ccp.docx" at bounding box center [292, 248] width 108 height 7
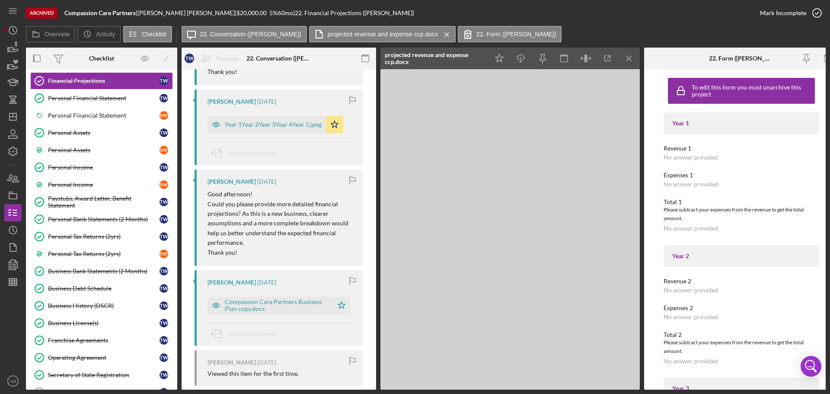
scroll to position [615, 0]
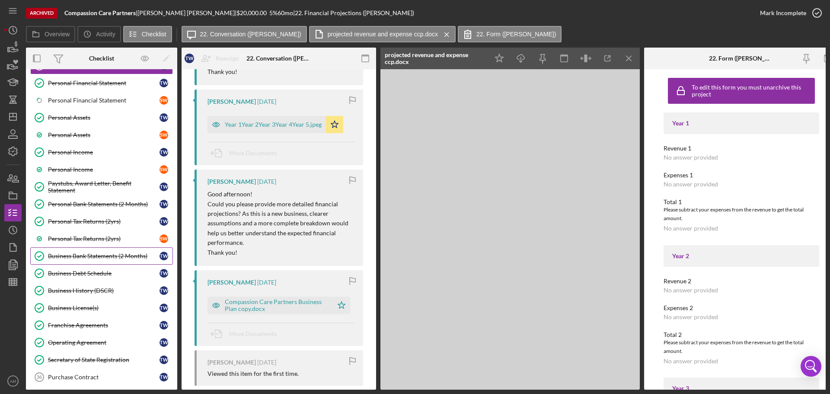
click at [115, 258] on div "Business Bank Statements (2 Months)" at bounding box center [103, 255] width 111 height 7
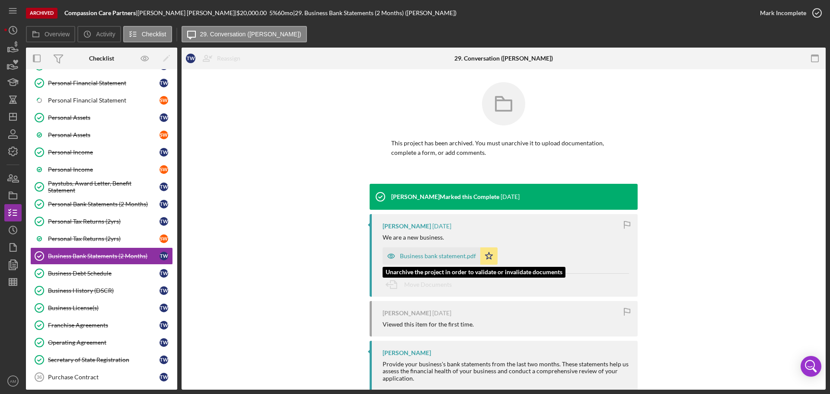
click at [441, 257] on div "Business bank statement.pdf" at bounding box center [438, 255] width 76 height 7
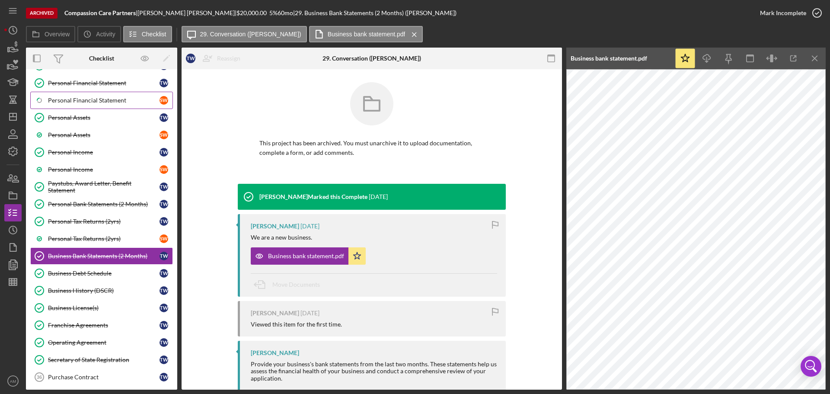
click at [76, 97] on div "Personal Financial Statement" at bounding box center [103, 100] width 111 height 7
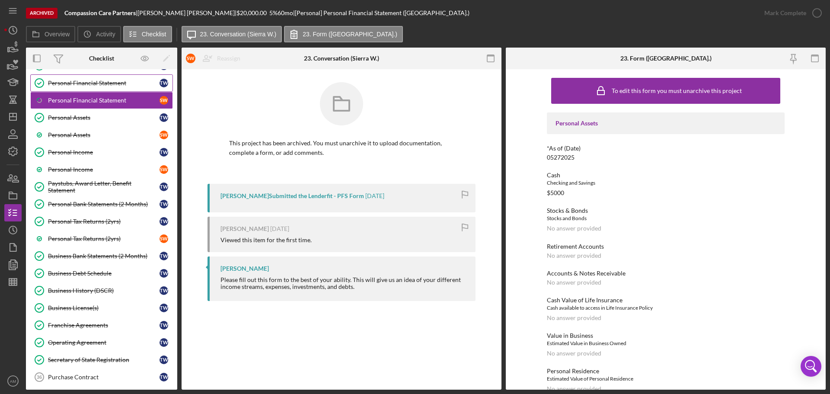
click at [79, 81] on div "Personal Financial Statement" at bounding box center [103, 83] width 111 height 7
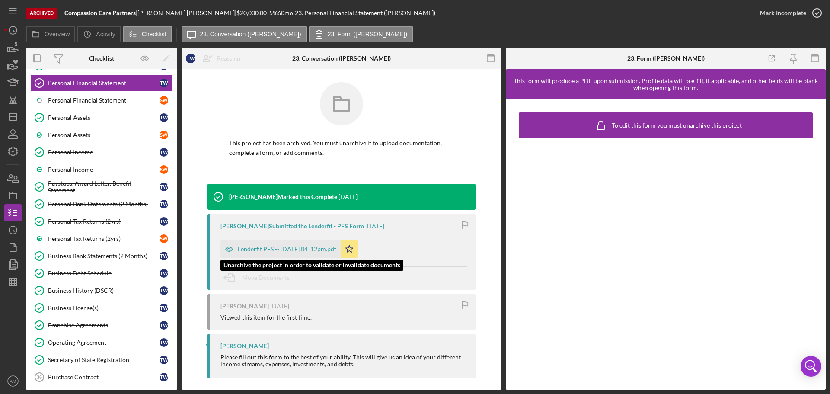
click at [290, 249] on div "Lenderfit PFS -- 2025-05-20 04_12pm.pdf" at bounding box center [287, 248] width 99 height 7
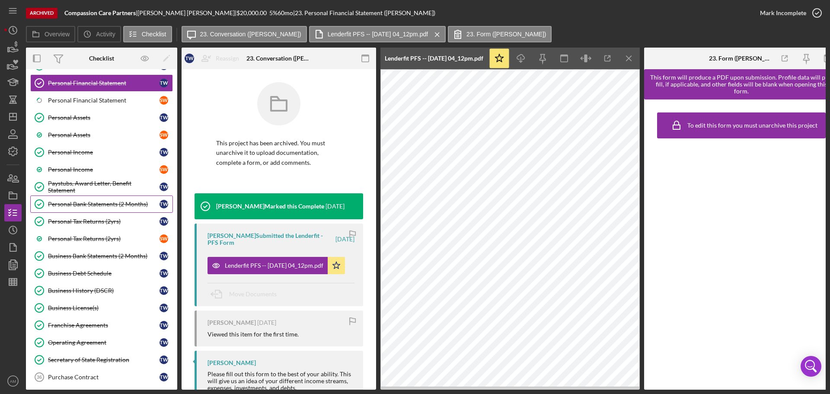
click at [86, 201] on div "Personal Bank Statements (2 Months)" at bounding box center [103, 204] width 111 height 7
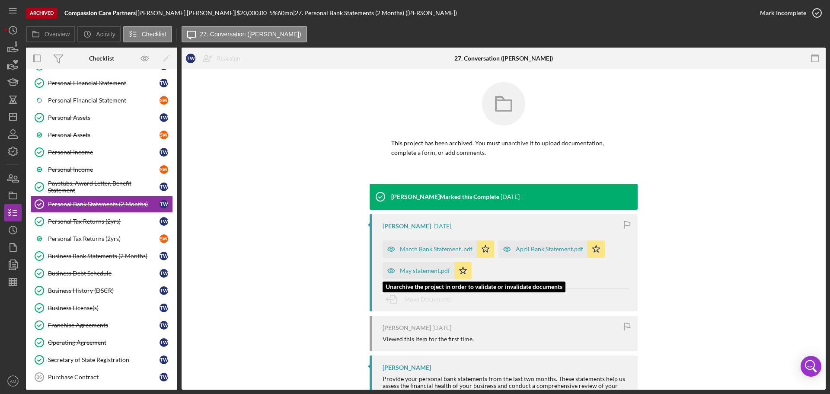
click at [418, 273] on div "May statement.pdf" at bounding box center [425, 270] width 50 height 7
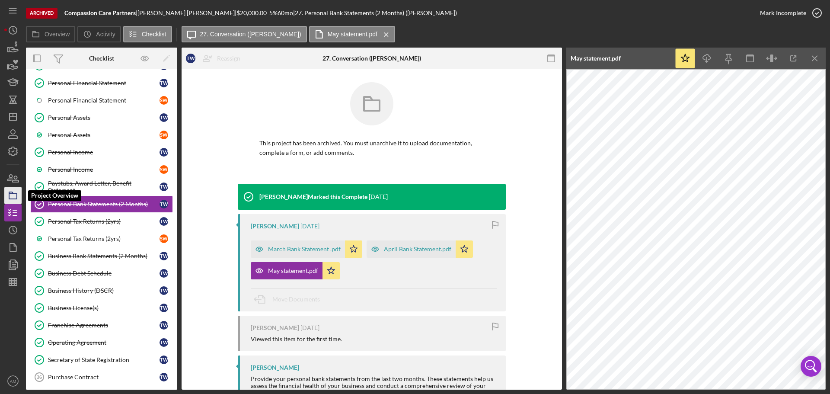
click at [15, 196] on icon "button" at bounding box center [13, 196] width 22 height 22
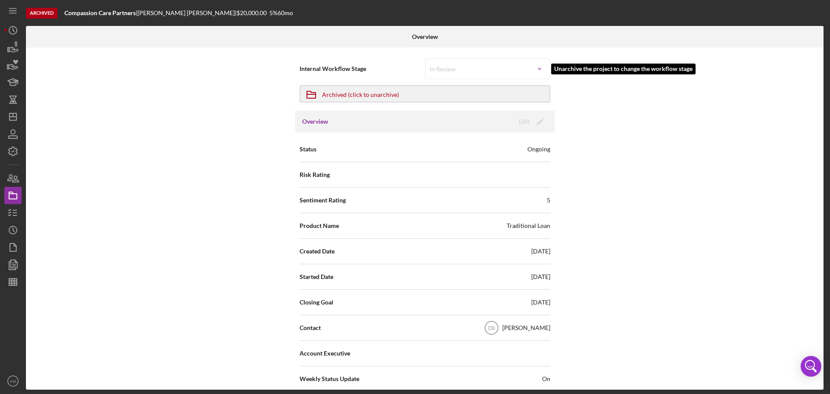
click at [520, 66] on div "In Review Icon/Dropdown Arrow" at bounding box center [487, 68] width 125 height 21
click at [508, 119] on div "Overview Edit Icon/Edit" at bounding box center [424, 122] width 259 height 22
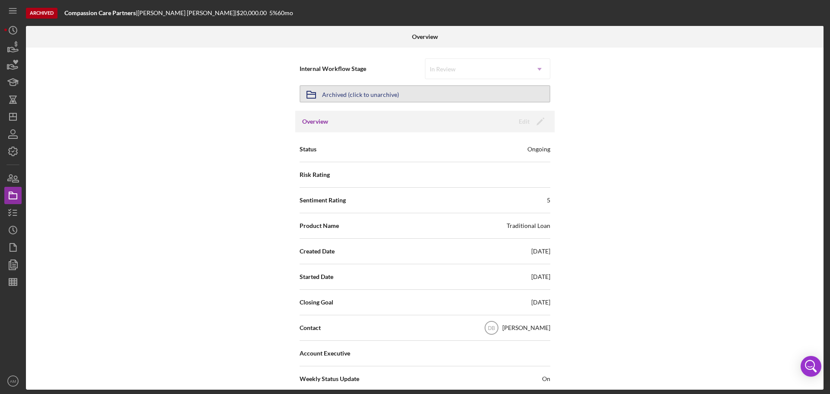
click at [334, 92] on div "Archived (click to unarchive)" at bounding box center [360, 94] width 77 height 16
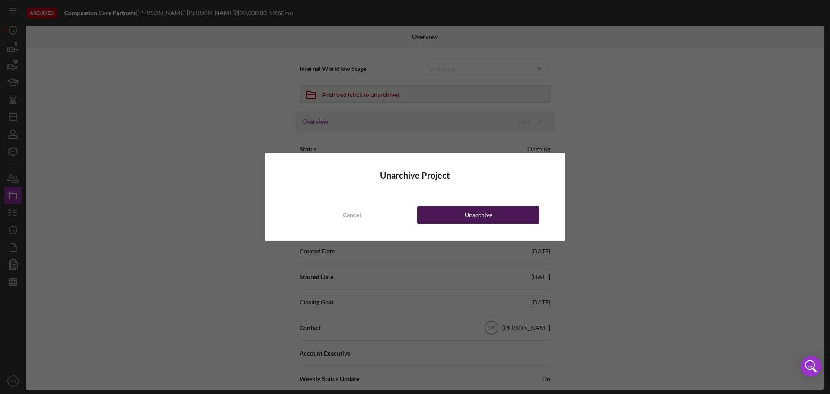
click at [473, 214] on div "Unarchive" at bounding box center [479, 214] width 28 height 17
